Goal: Find specific page/section: Find specific page/section

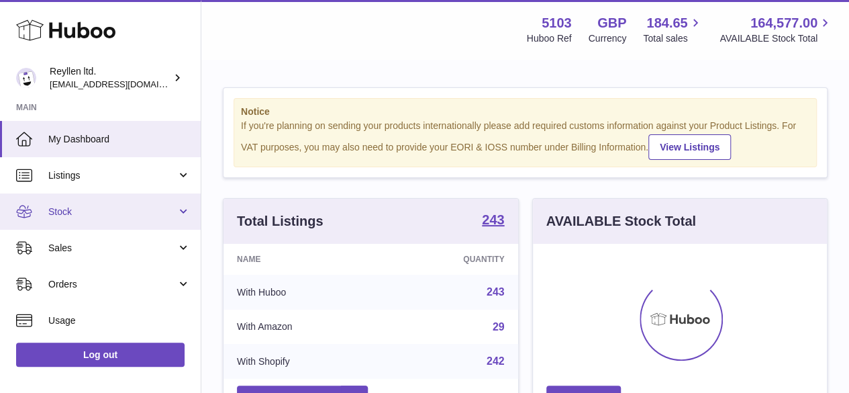
scroll to position [209, 294]
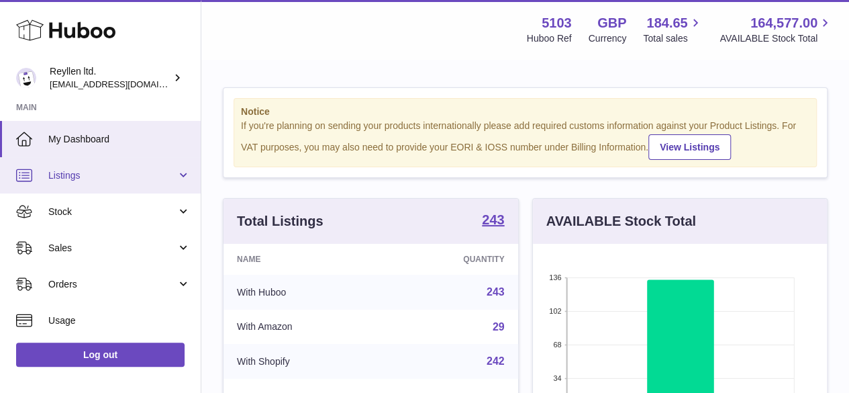
click at [99, 174] on span "Listings" at bounding box center [112, 175] width 128 height 13
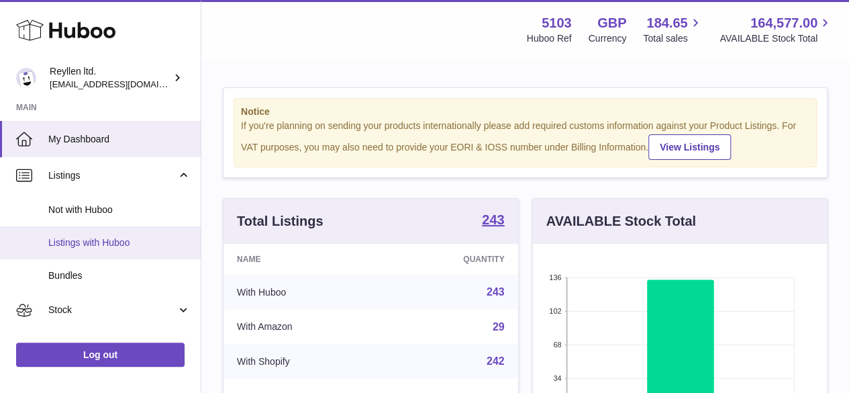
click at [78, 244] on span "Listings with Huboo" at bounding box center [119, 242] width 142 height 13
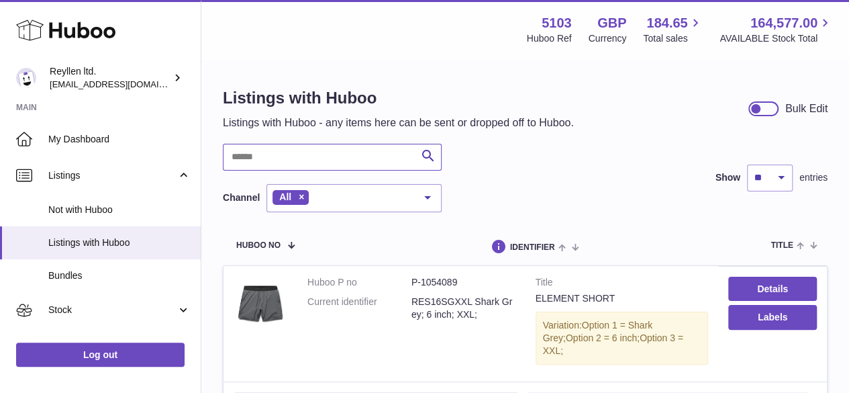
click at [273, 158] on input "text" at bounding box center [332, 157] width 219 height 27
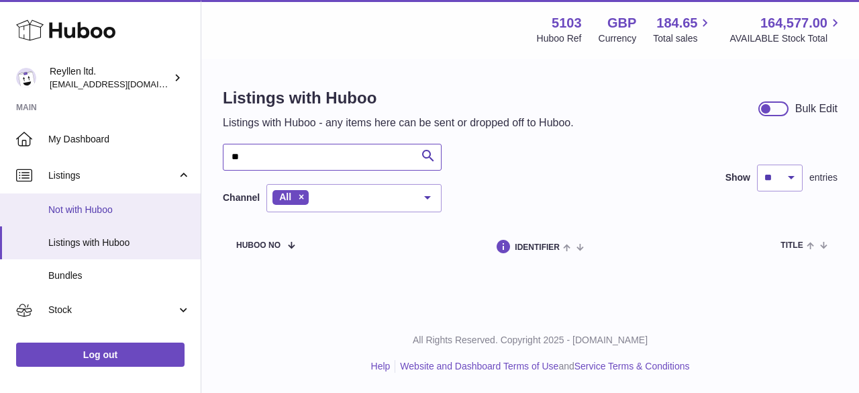
type input "*"
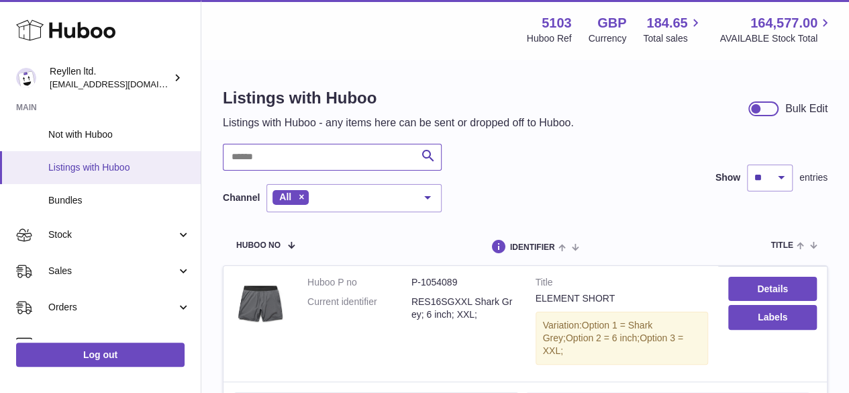
scroll to position [134, 0]
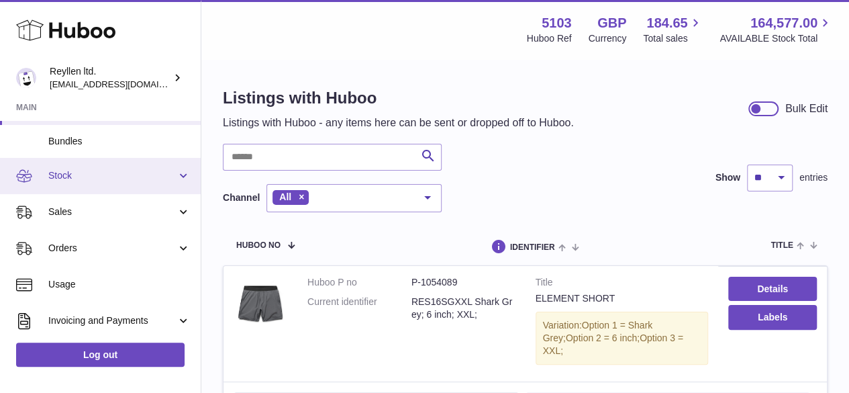
click at [67, 177] on span "Stock" at bounding box center [112, 175] width 128 height 13
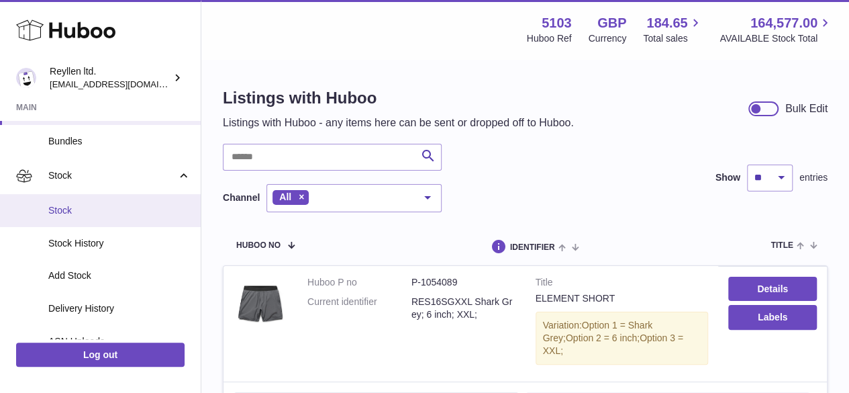
click at [68, 209] on span "Stock" at bounding box center [119, 210] width 142 height 13
